Goal: Information Seeking & Learning: Learn about a topic

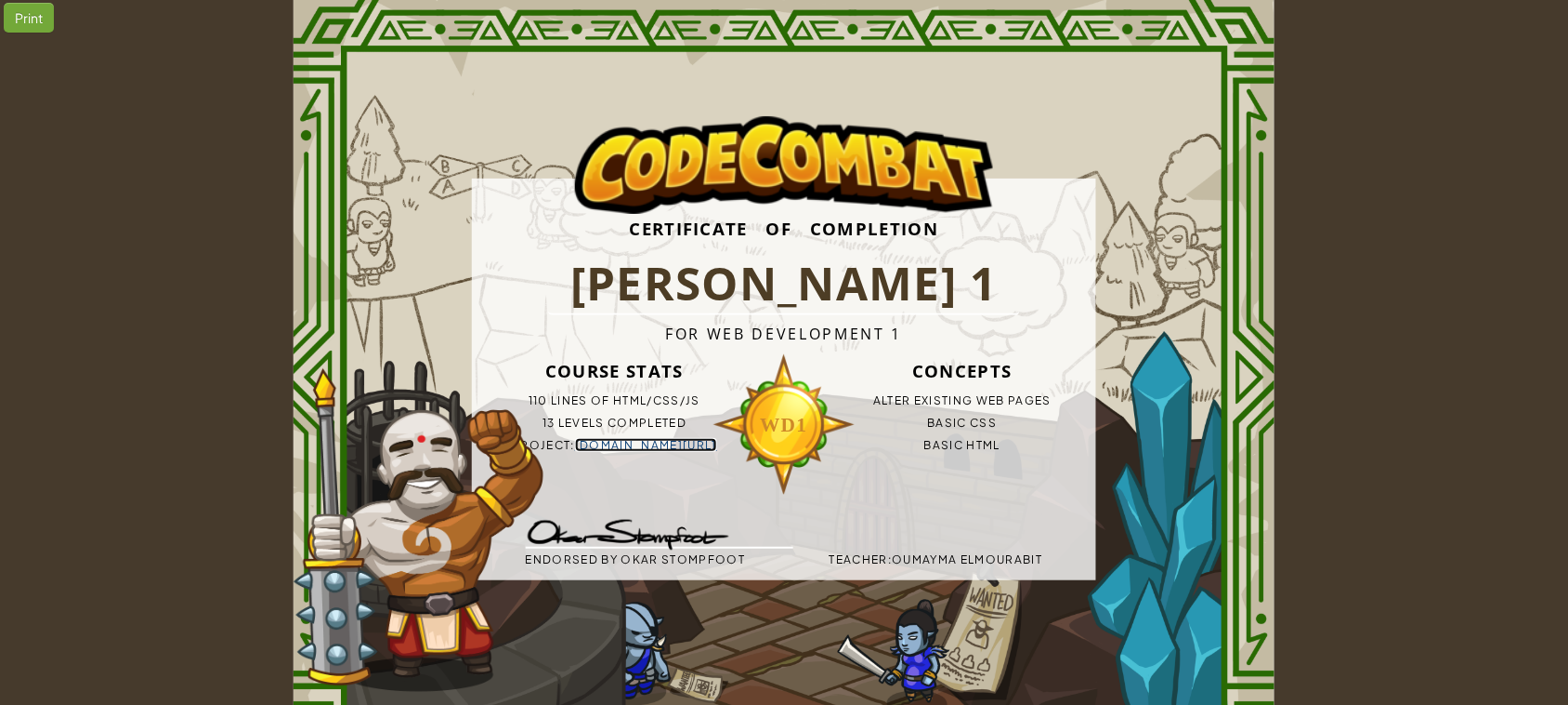
click at [683, 442] on link "[DOMAIN_NAME][URL]" at bounding box center [645, 445] width 142 height 14
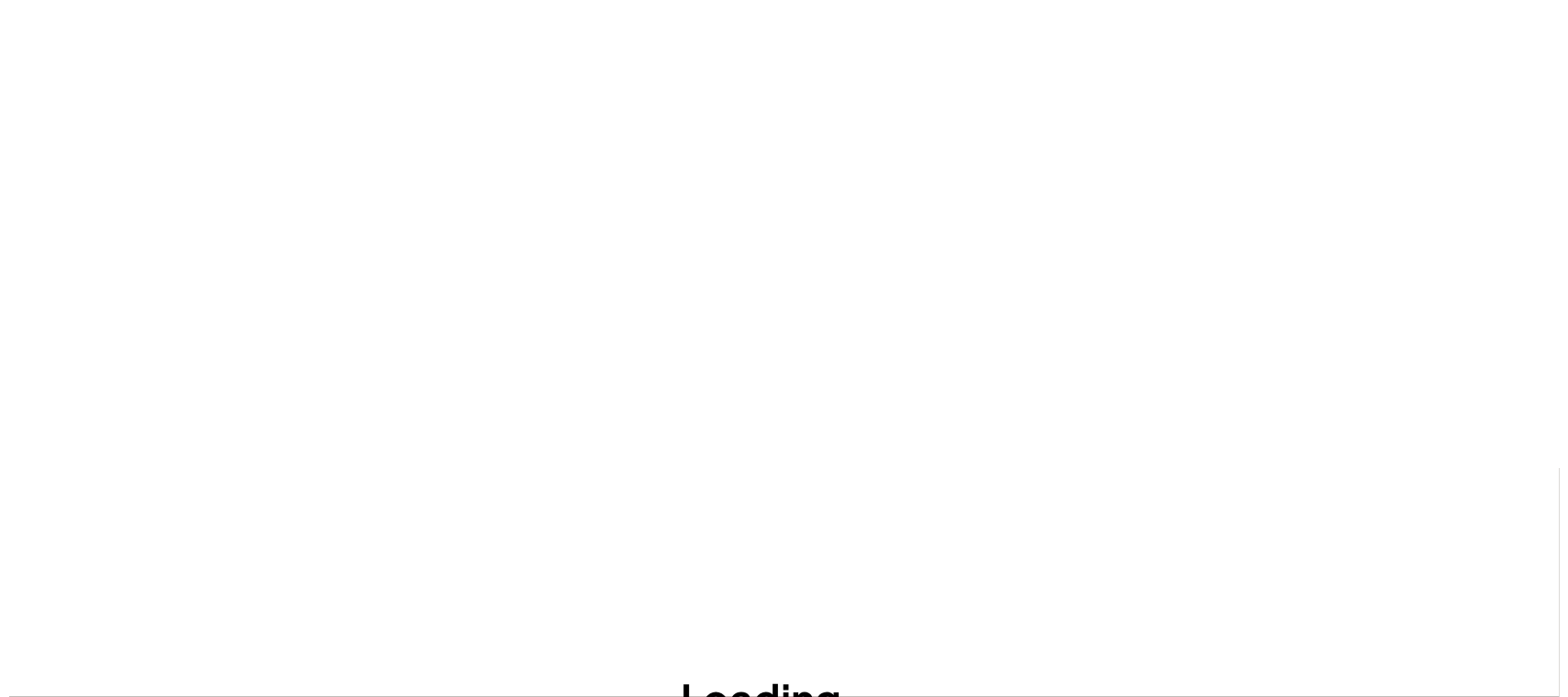
scroll to position [30, 0]
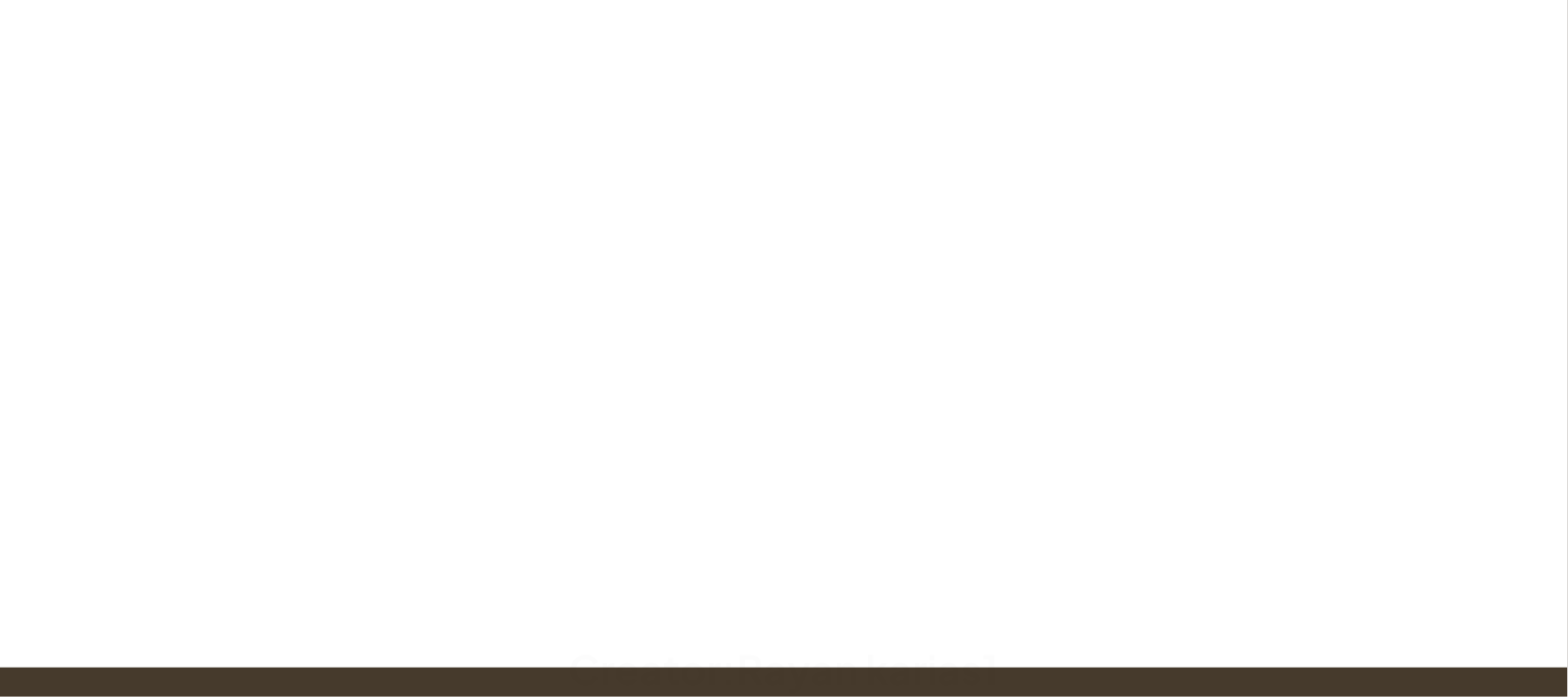
scroll to position [5, 0]
